Goal: Task Accomplishment & Management: Use online tool/utility

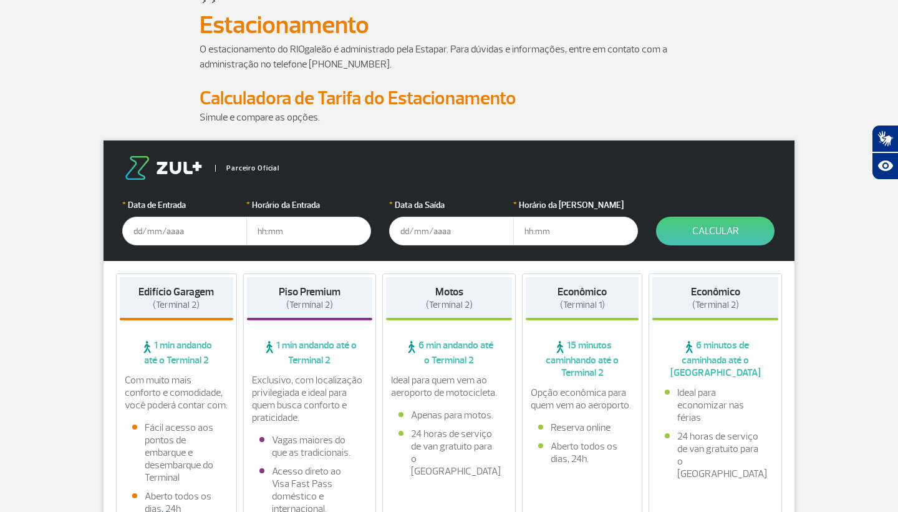
scroll to position [84, 0]
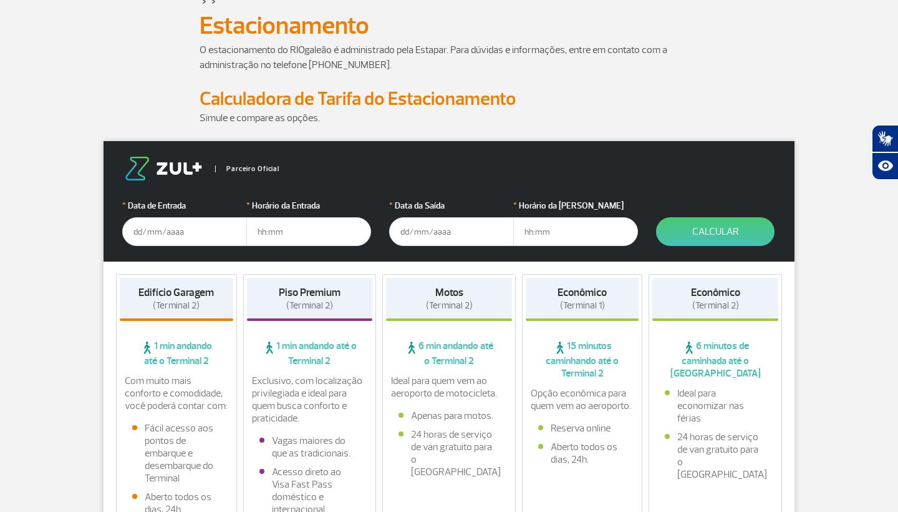
click at [162, 223] on input "text" at bounding box center [184, 231] width 125 height 29
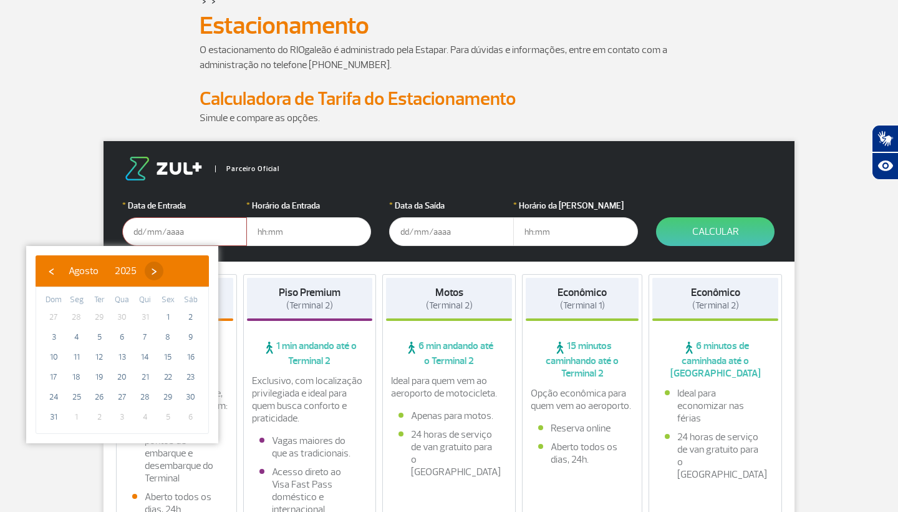
click at [163, 273] on span "›" at bounding box center [154, 270] width 19 height 19
click at [167, 319] on span "5" at bounding box center [168, 317] width 20 height 20
type input "[DATE]"
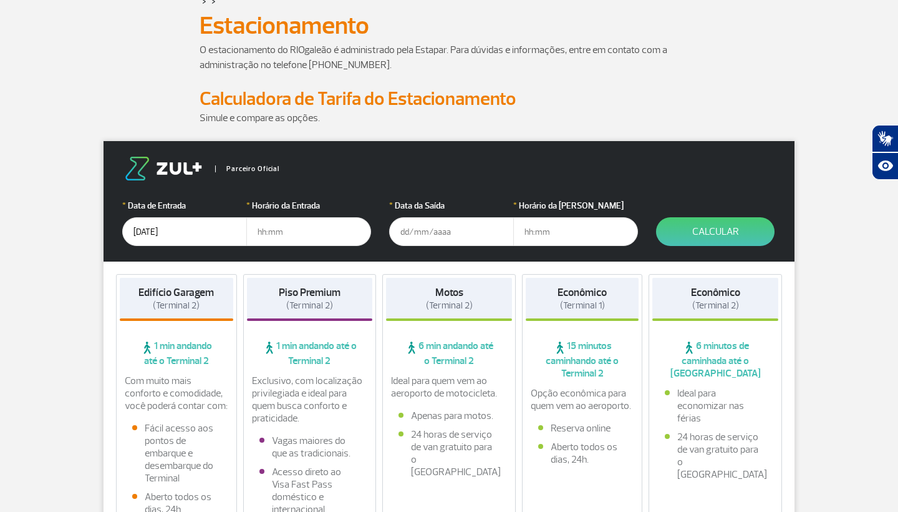
click at [267, 240] on input "text" at bounding box center [308, 231] width 125 height 29
type input "12:00"
click at [425, 230] on input "text" at bounding box center [451, 231] width 125 height 29
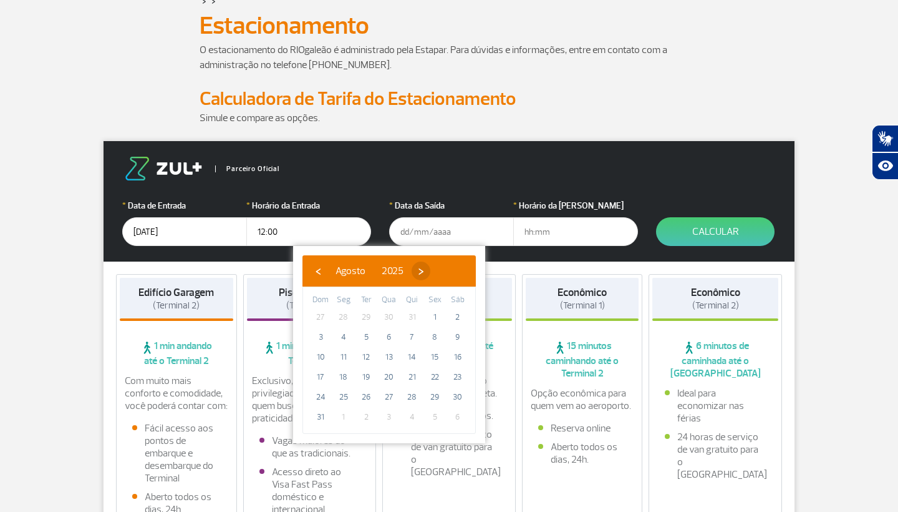
click at [430, 274] on span "›" at bounding box center [421, 270] width 19 height 19
click at [321, 337] on span "7" at bounding box center [321, 337] width 20 height 20
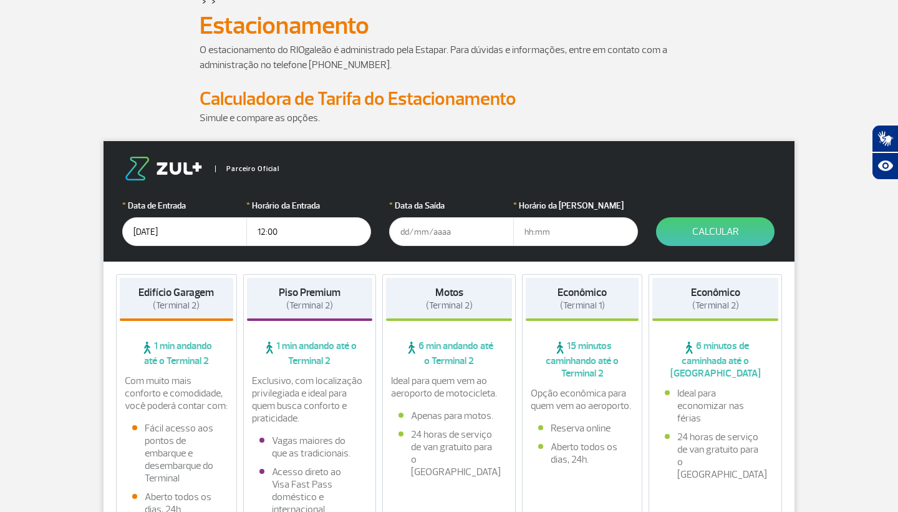
type input "[DATE]"
click at [555, 236] on input "text" at bounding box center [575, 231] width 125 height 29
type input "13:30"
click at [623, 200] on label "* Horário da [PERSON_NAME]" at bounding box center [575, 205] width 125 height 13
click at [691, 231] on button "Calcular" at bounding box center [715, 231] width 119 height 29
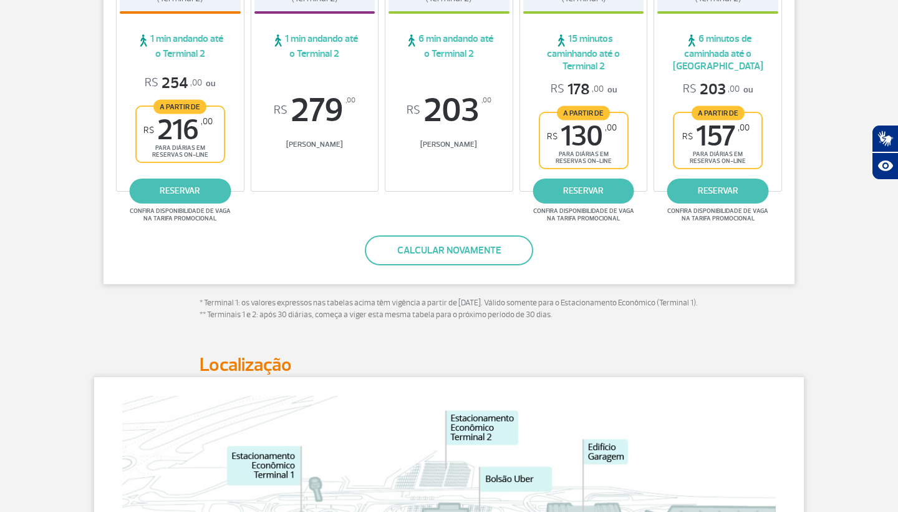
scroll to position [288, 0]
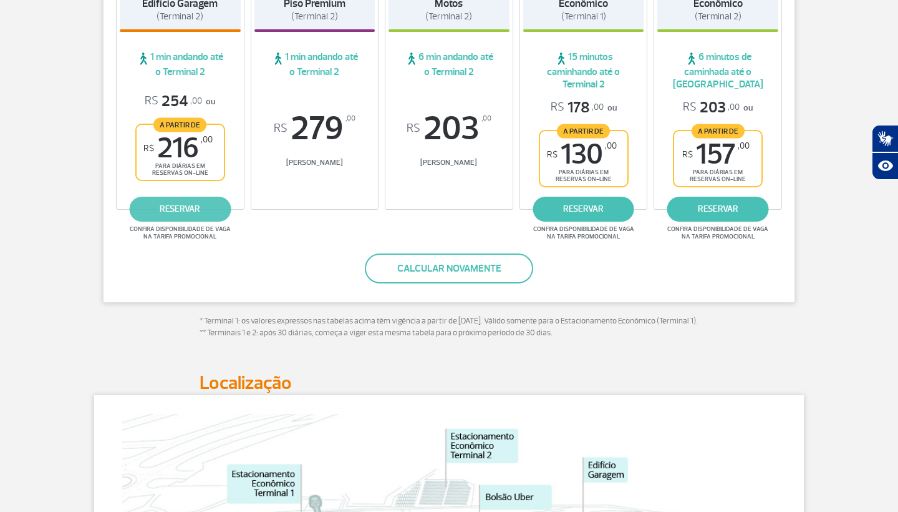
click at [180, 202] on link "reservar" at bounding box center [180, 208] width 102 height 25
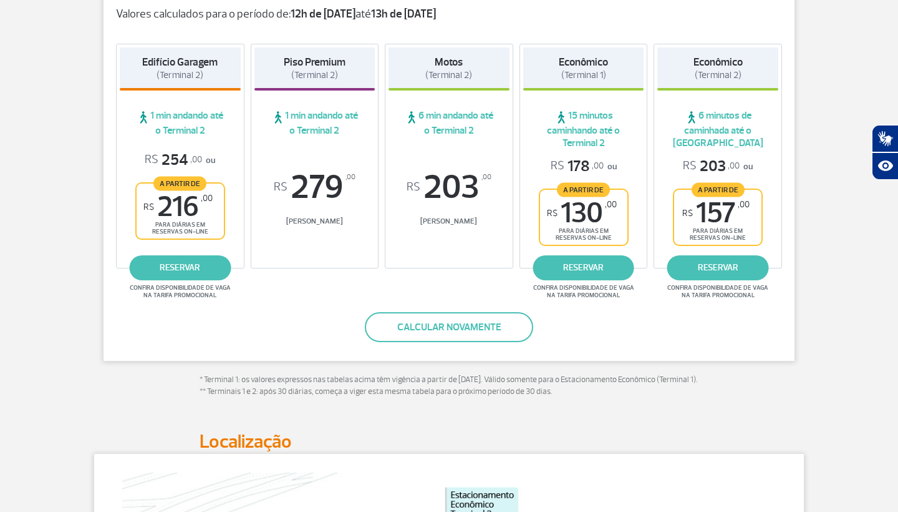
scroll to position [281, 0]
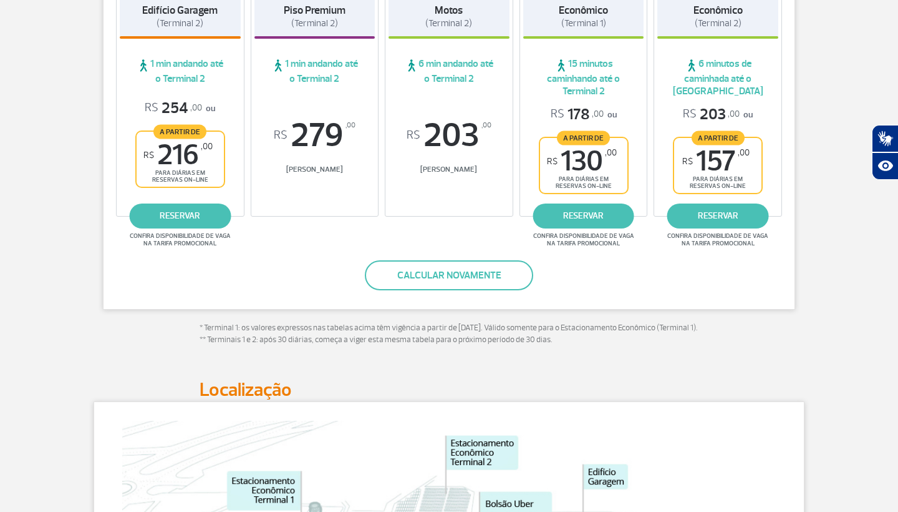
click at [450, 277] on button "Calcular novamente" at bounding box center [449, 275] width 168 height 30
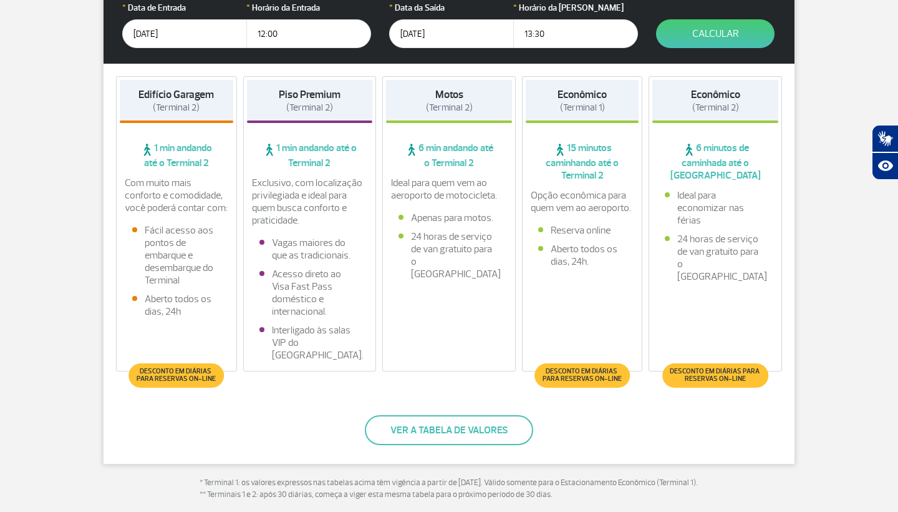
click at [293, 36] on input "12:00" at bounding box center [308, 33] width 125 height 29
type input "12:30"
click at [394, 64] on div "Edifício Garagem (Terminal 2) 1 min andando até o Terminal 2 Com muito mais con…" at bounding box center [449, 227] width 691 height 326
click at [674, 41] on button "Calcular" at bounding box center [715, 33] width 119 height 29
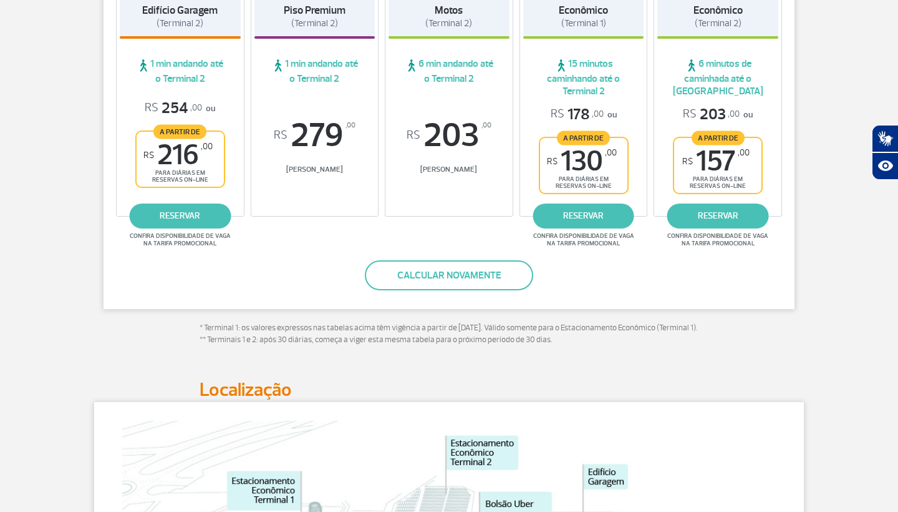
click at [515, 211] on div "Edifício Garagem (Terminal 2) 1 min andando até o Terminal 2 R$ 254 ,00 ou A pa…" at bounding box center [449, 107] width 691 height 256
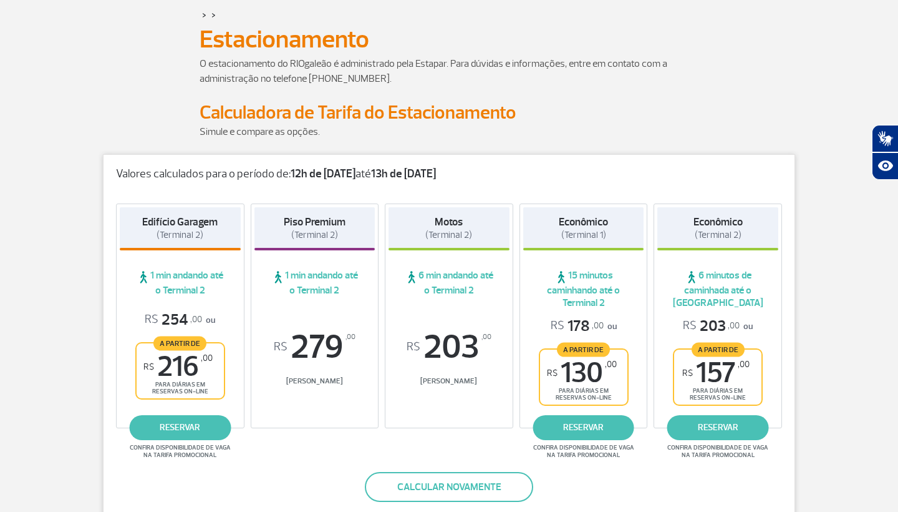
scroll to position [72, 0]
